Goal: Find specific page/section

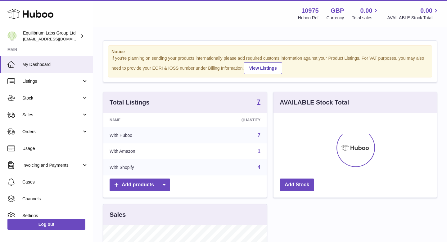
scroll to position [97, 163]
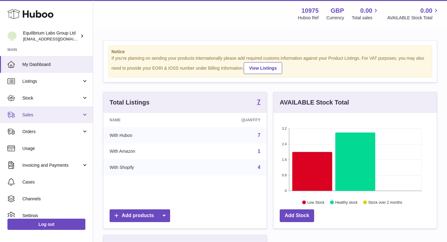
click at [36, 118] on link "Sales" at bounding box center [46, 114] width 93 height 17
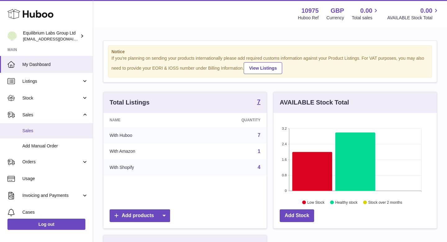
click at [38, 135] on link "Sales" at bounding box center [46, 130] width 93 height 15
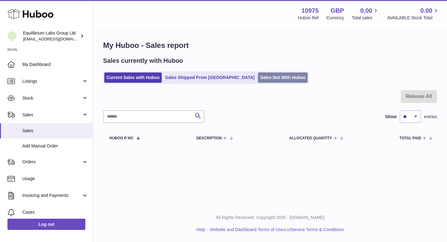
click at [258, 76] on link "Sales Not With Huboo" at bounding box center [283, 77] width 50 height 10
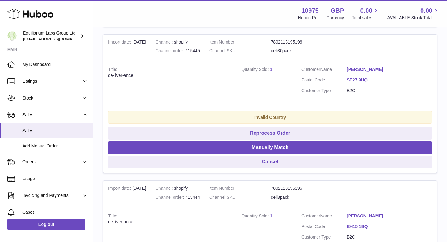
scroll to position [288, 0]
